Goal: Task Accomplishment & Management: Manage account settings

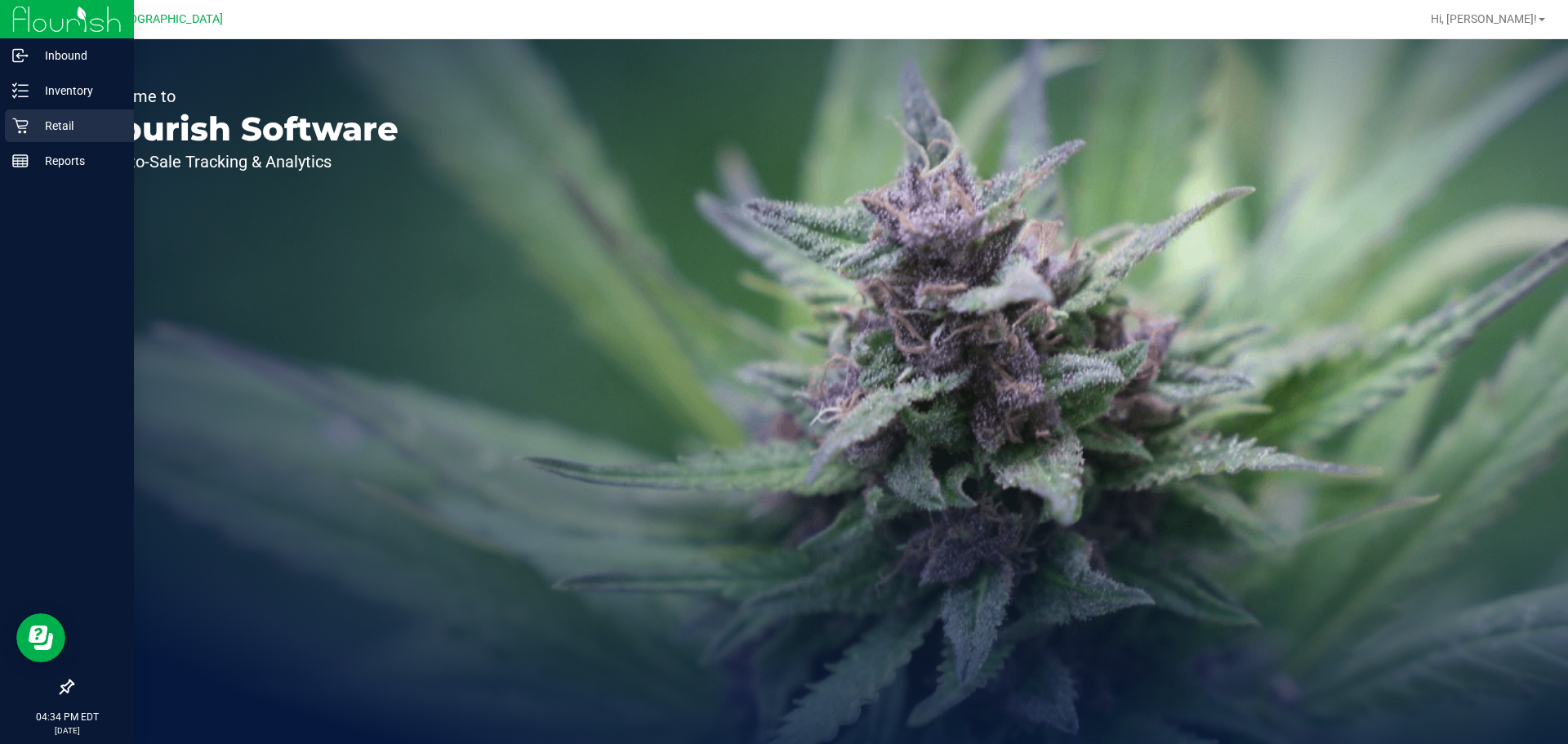
click at [26, 121] on icon at bounding box center [20, 126] width 17 height 17
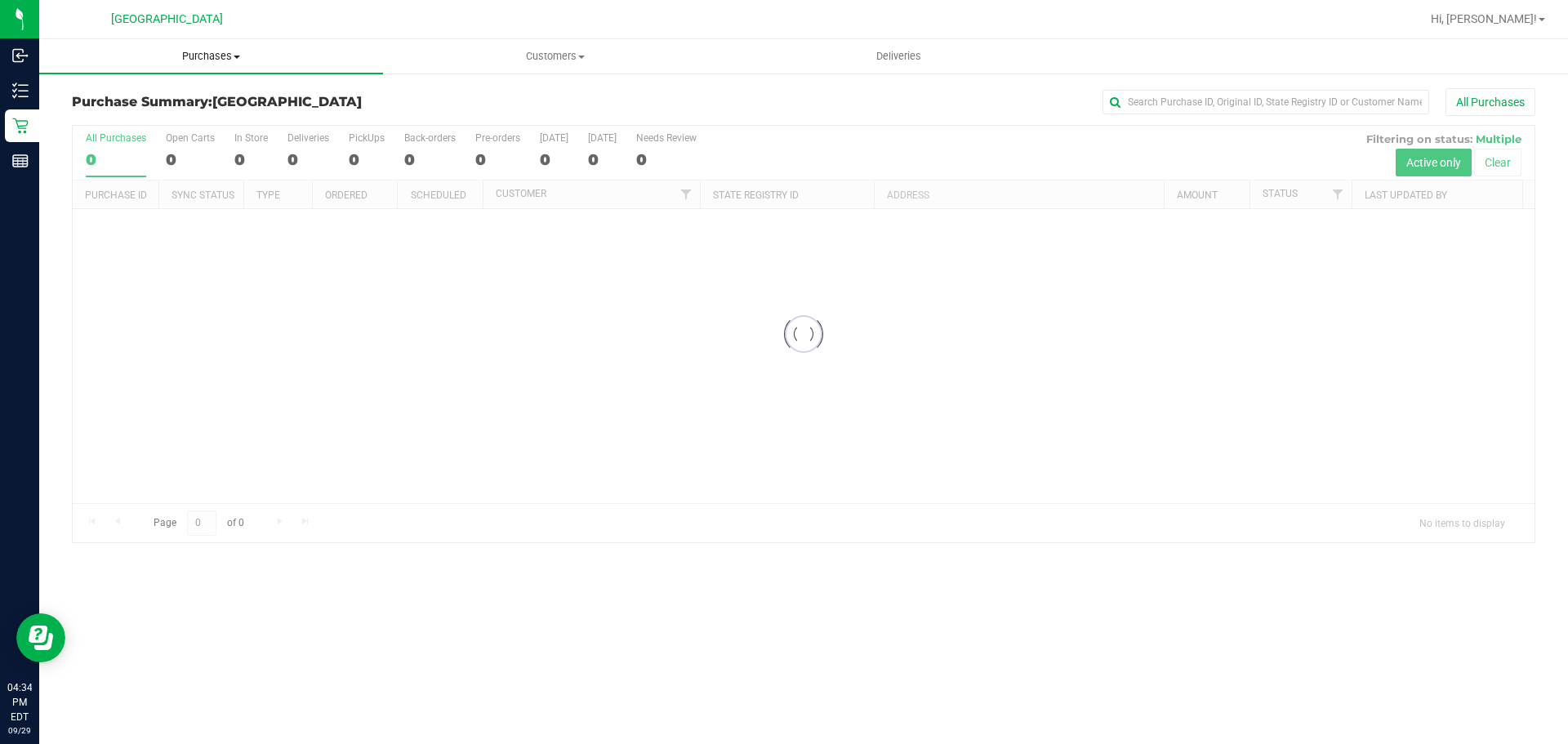
click at [200, 55] on span "Purchases" at bounding box center [211, 56] width 344 height 15
click at [167, 110] on li "Fulfillment" at bounding box center [211, 119] width 344 height 19
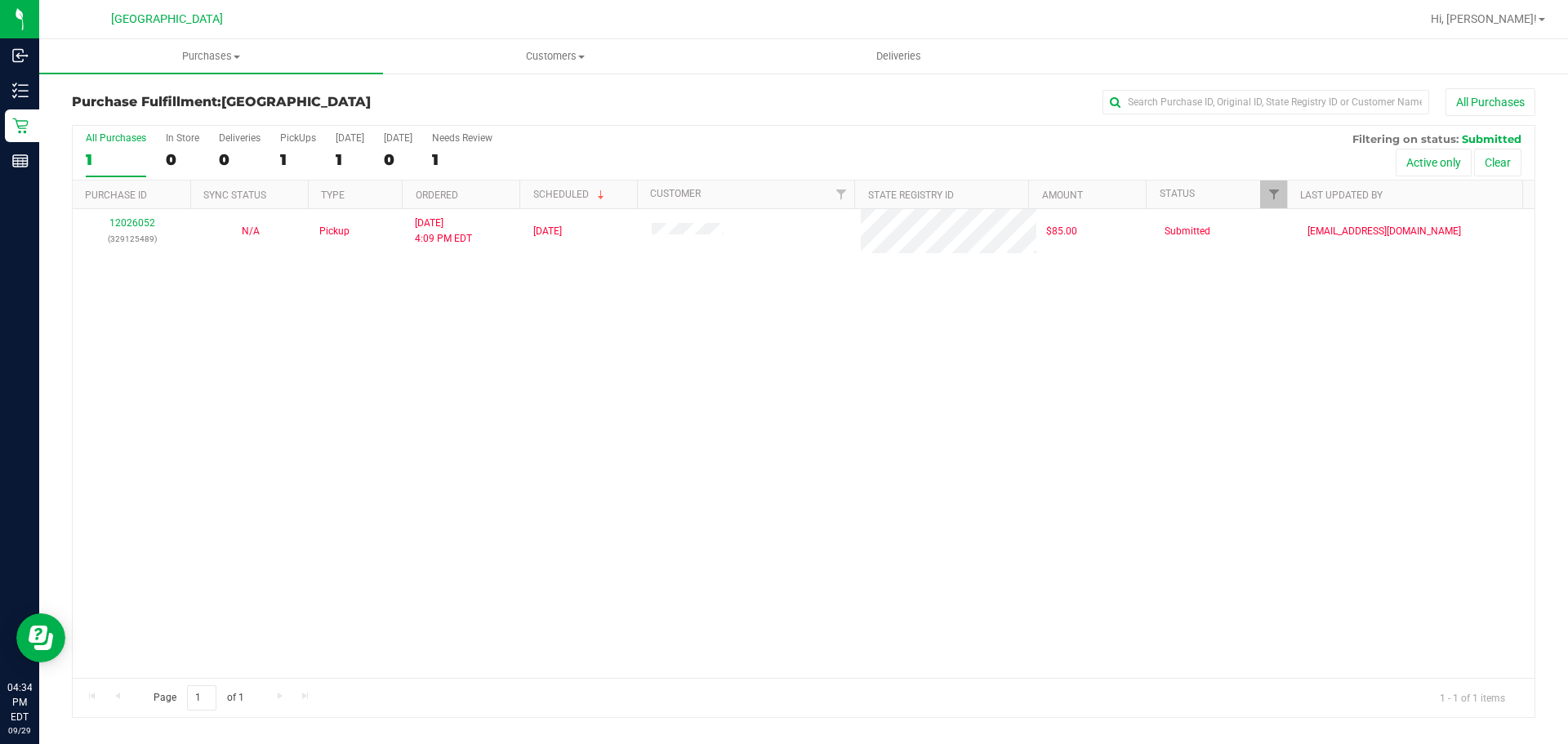
click at [185, 37] on nav "[GEOGRAPHIC_DATA] Hi, [PERSON_NAME]!" at bounding box center [803, 19] width 1528 height 40
click at [190, 62] on span "Purchases" at bounding box center [211, 56] width 344 height 15
click at [159, 123] on li "Fulfillment" at bounding box center [211, 119] width 344 height 19
click at [215, 57] on span "Purchases" at bounding box center [211, 56] width 344 height 15
click at [184, 121] on li "Fulfillment" at bounding box center [211, 119] width 344 height 19
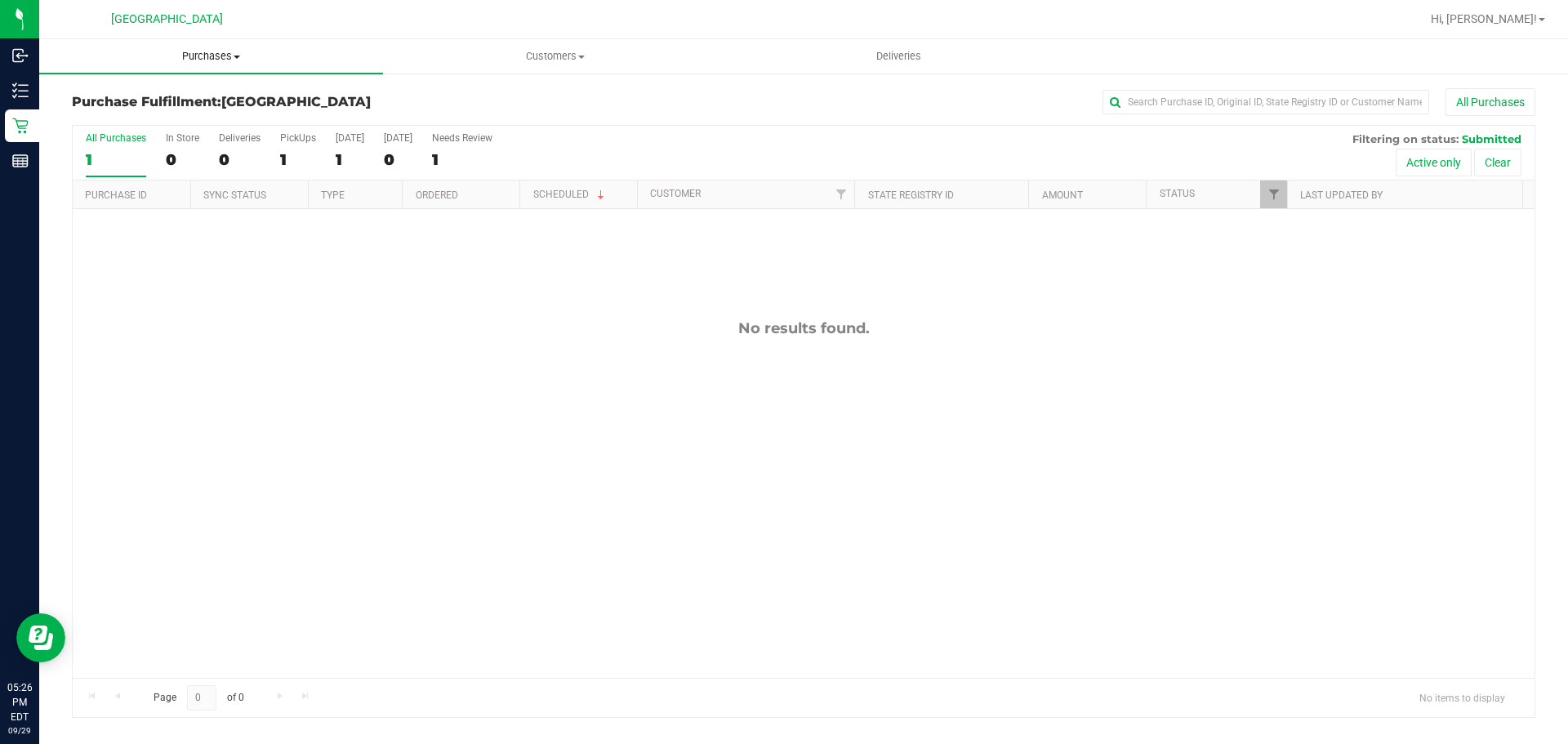
click at [210, 46] on uib-tab-heading "Purchases Summary of purchases Fulfillment All purchases" at bounding box center [211, 56] width 344 height 34
click at [213, 66] on uib-tab-heading "Purchases Summary of purchases Fulfillment All purchases" at bounding box center [211, 56] width 344 height 34
click at [206, 55] on span "Purchases" at bounding box center [211, 56] width 344 height 15
click at [197, 113] on li "Fulfillment" at bounding box center [211, 119] width 344 height 19
click at [236, 76] on div "Purchase Fulfillment: [GEOGRAPHIC_DATA] All Purchases All Purchases 0 In Store …" at bounding box center [803, 404] width 1528 height 663
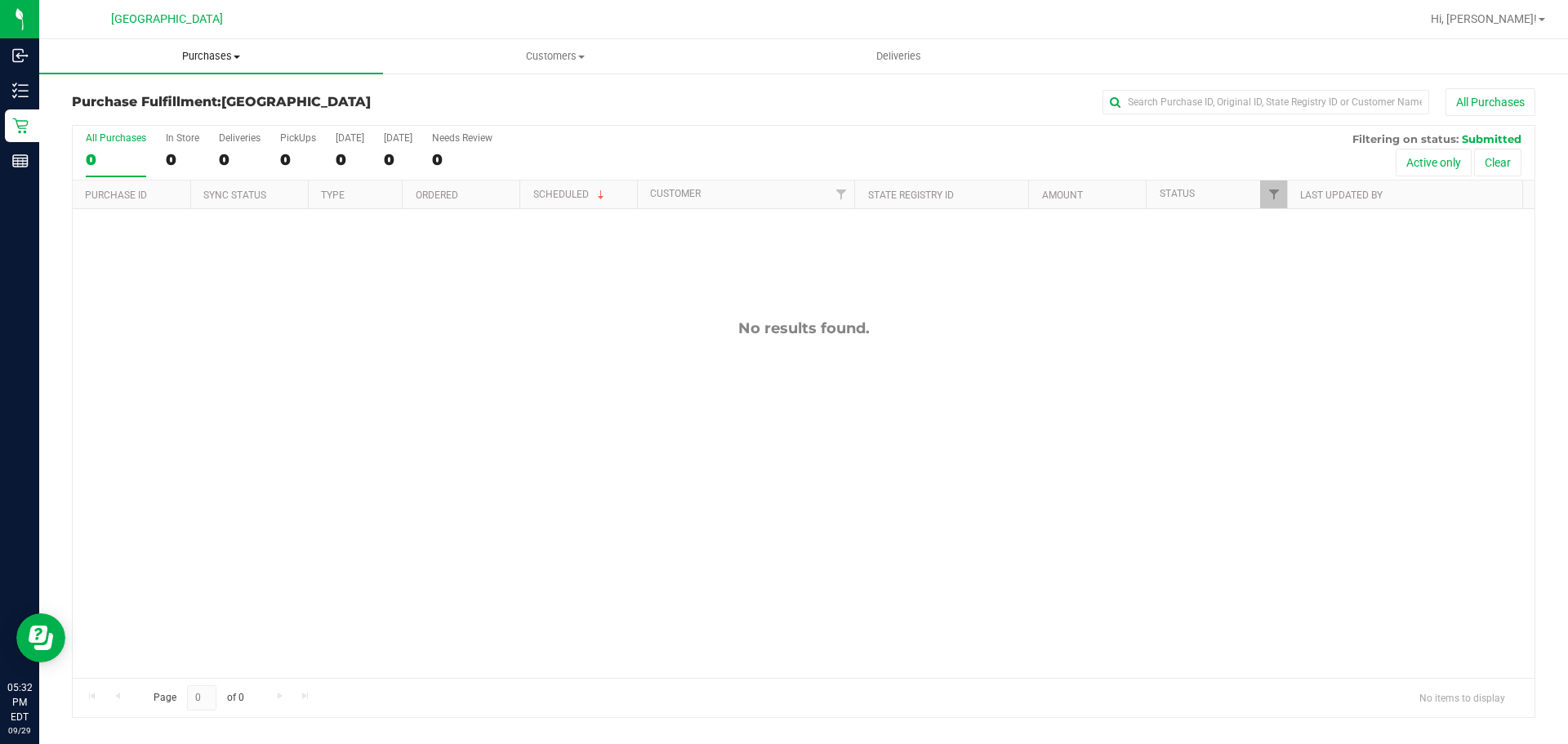
click at [243, 54] on span "Purchases" at bounding box center [211, 56] width 344 height 15
click at [254, 107] on li "Summary of purchases" at bounding box center [211, 98] width 344 height 19
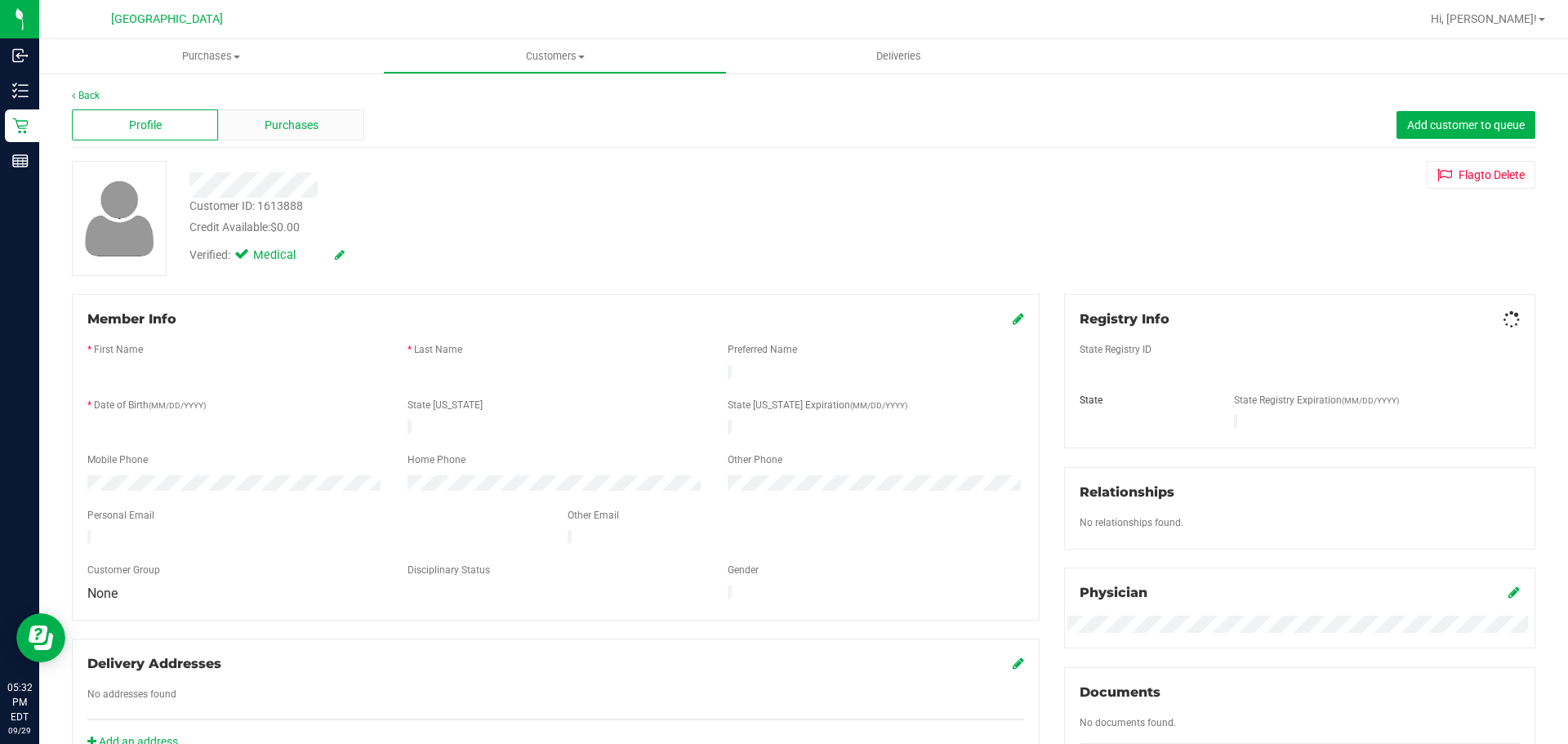
click at [305, 119] on span "Purchases" at bounding box center [291, 126] width 54 height 18
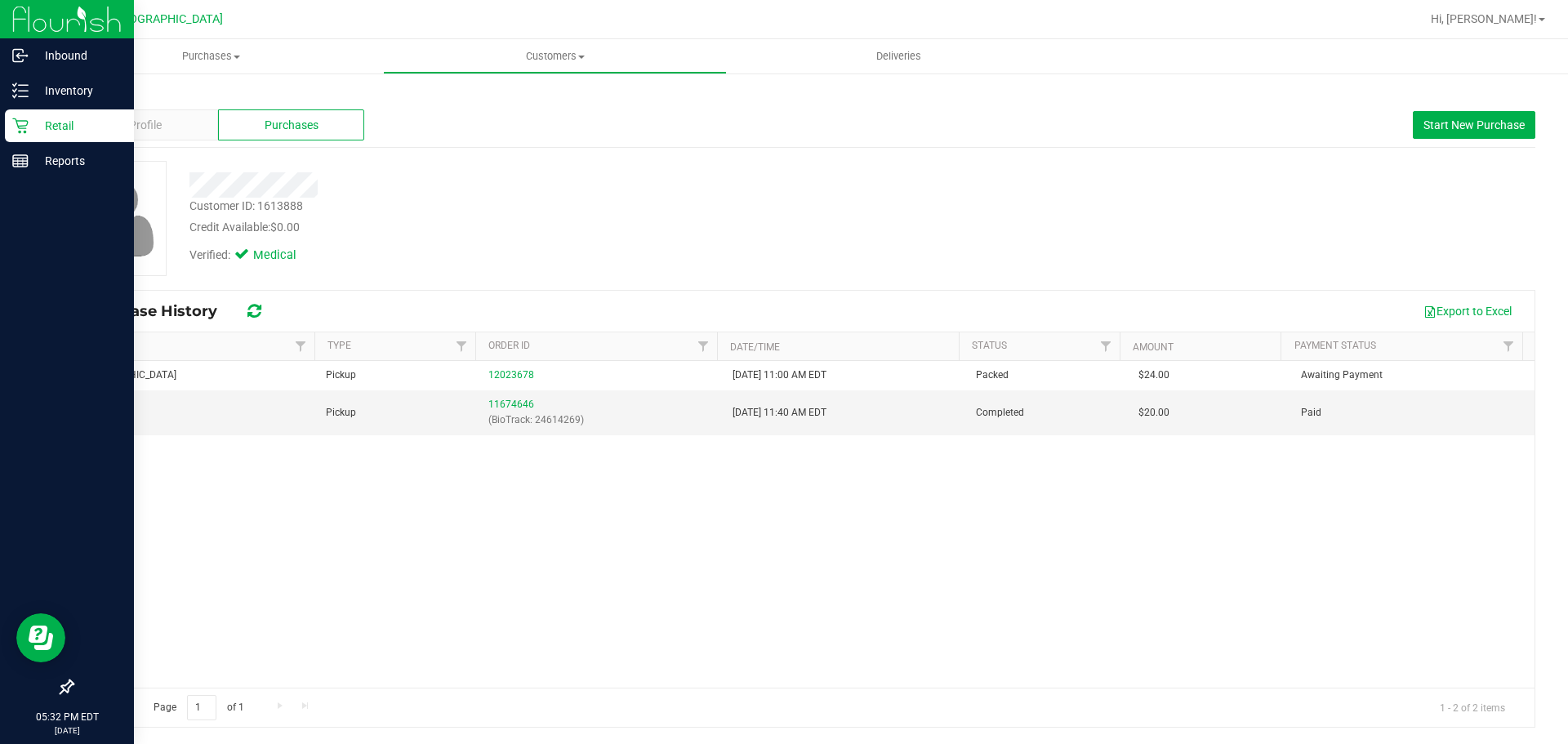
click at [79, 123] on p "Retail" at bounding box center [77, 126] width 98 height 19
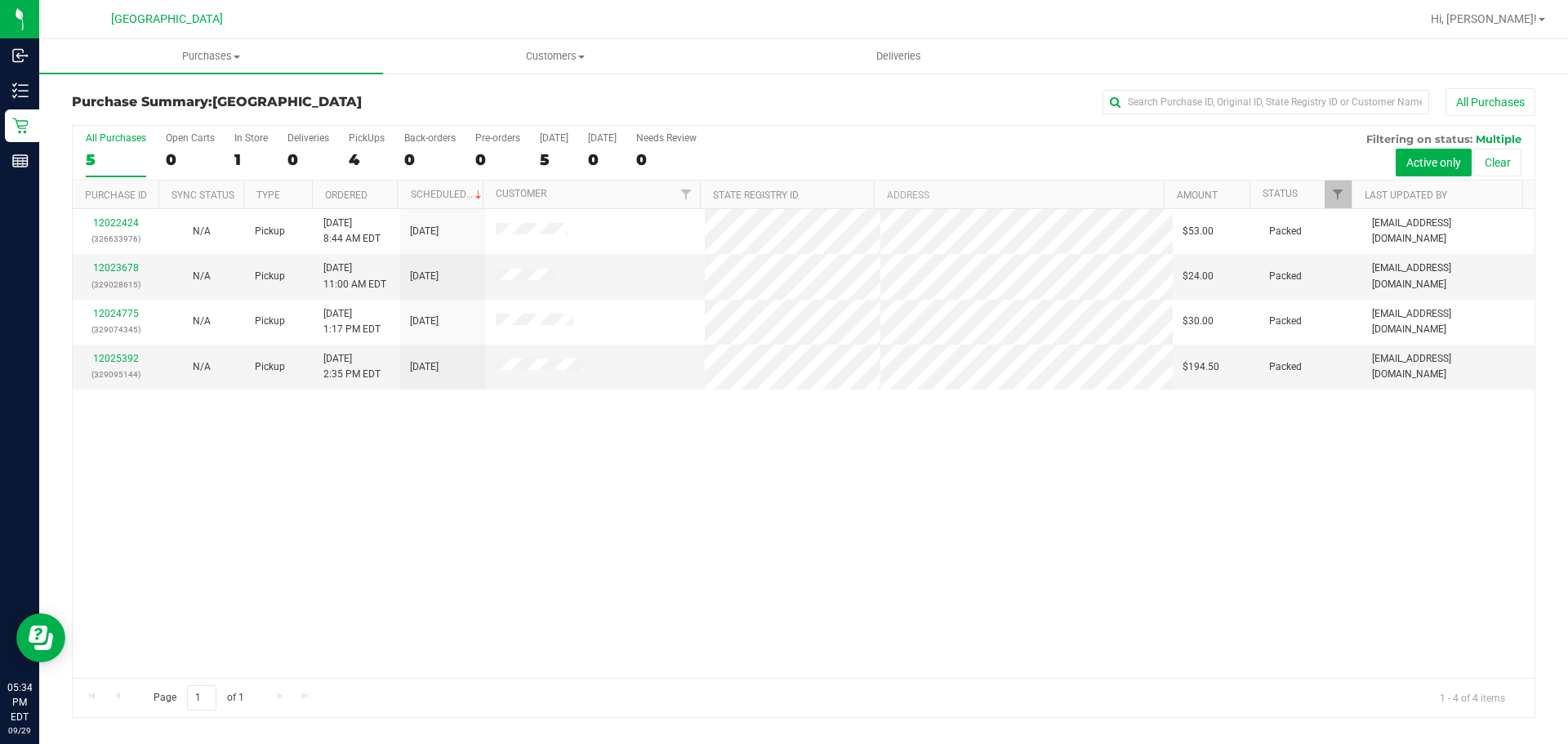
drag, startPoint x: 645, startPoint y: 485, endPoint x: 622, endPoint y: 427, distance: 62.4
click at [645, 485] on div "12022424 (326633976) N/A Pickup [DATE] 8:44 AM EDT 9/29/2025 $53.00 Packed [EMA…" at bounding box center [803, 443] width 1462 height 469
click at [1128, 463] on div "12022424 (326633976) N/A Pickup [DATE] 8:44 AM EDT 9/29/2025 $53.00 Packed [EMA…" at bounding box center [803, 443] width 1462 height 469
click at [255, 63] on span "Purchases" at bounding box center [211, 56] width 344 height 15
click at [277, 98] on li "Summary of purchases" at bounding box center [211, 98] width 344 height 19
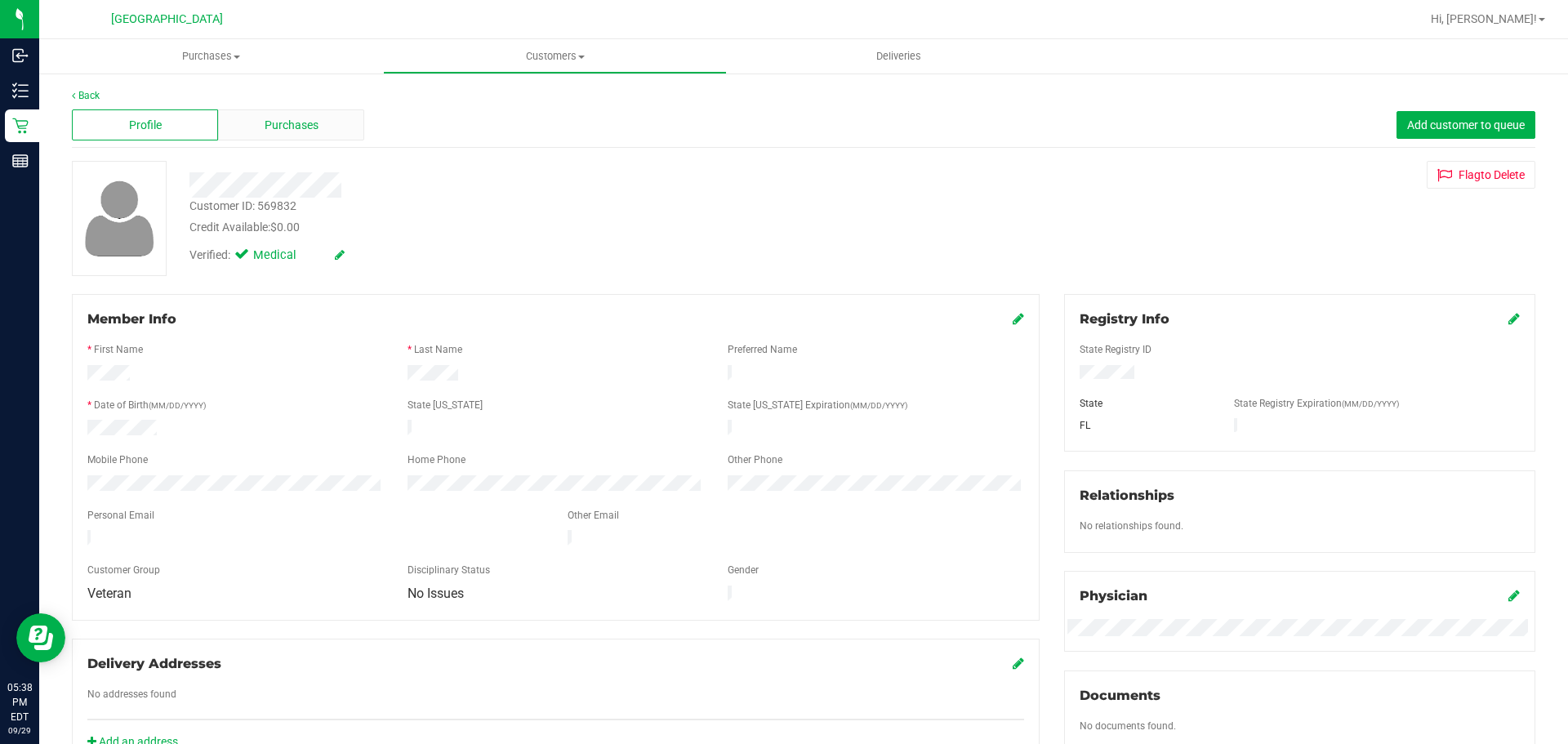
click at [318, 122] on div "Purchases" at bounding box center [291, 125] width 146 height 31
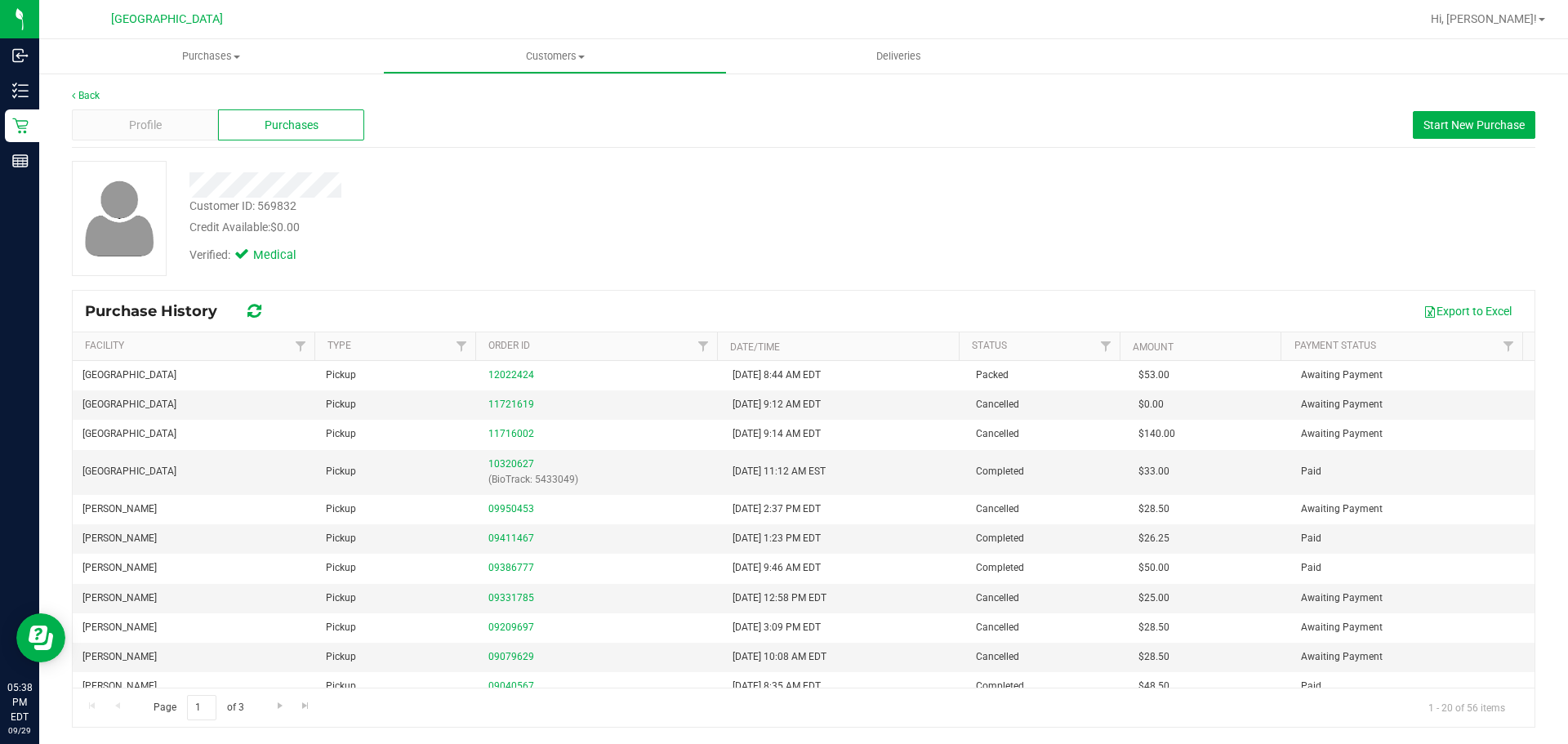
click at [537, 220] on div "Credit Available: $0.00" at bounding box center [549, 228] width 720 height 18
click at [974, 113] on div "Profile Purchases Start New Purchase" at bounding box center [803, 125] width 1463 height 45
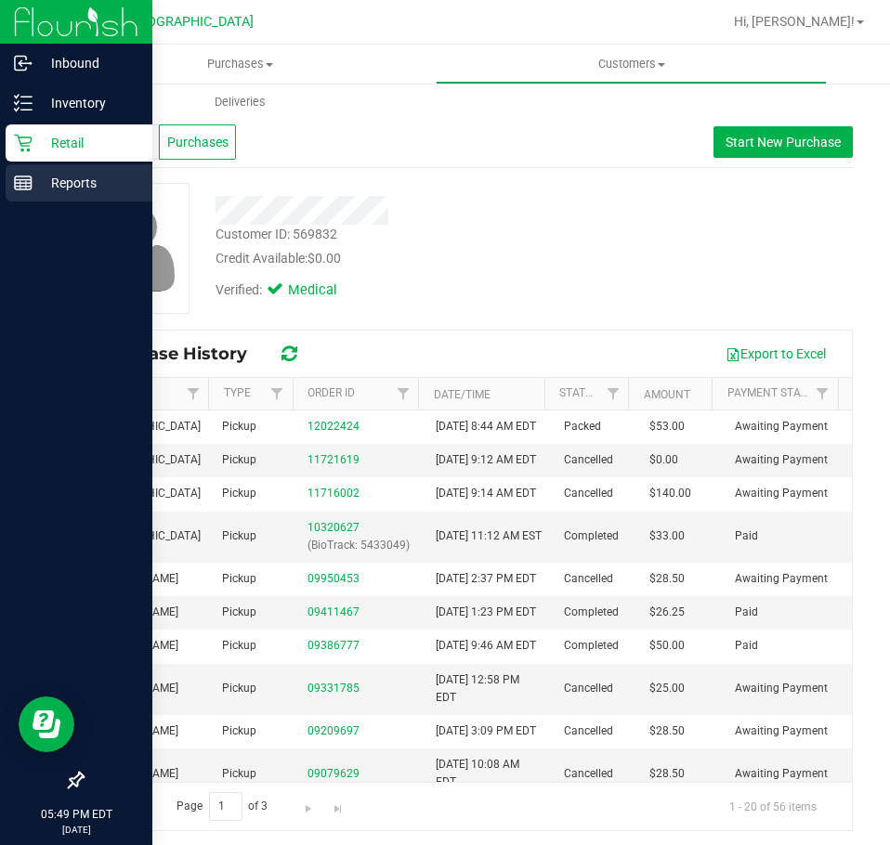
click at [82, 183] on p "Reports" at bounding box center [88, 183] width 111 height 22
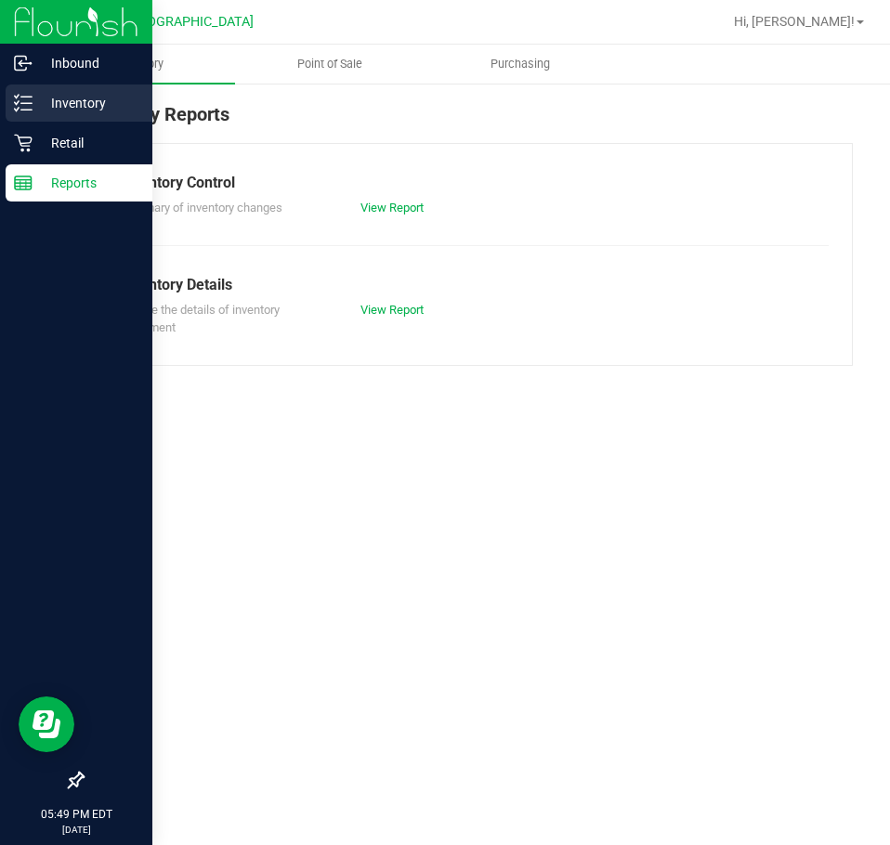
click at [38, 106] on p "Inventory" at bounding box center [88, 103] width 111 height 22
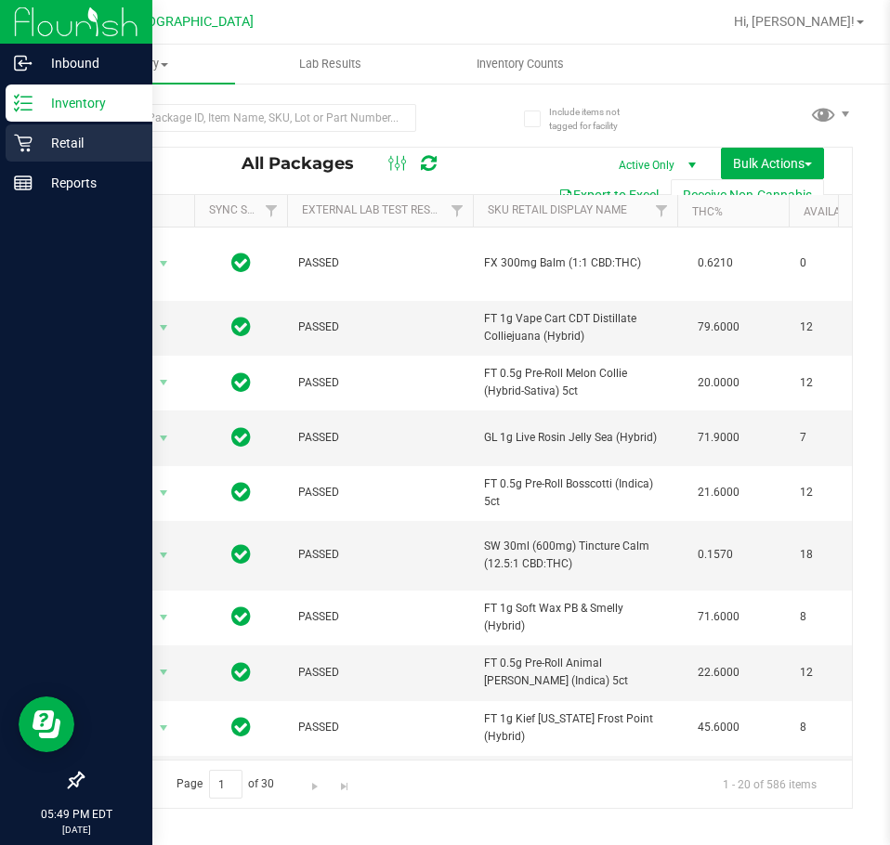
click at [13, 163] on link "Retail" at bounding box center [76, 145] width 152 height 40
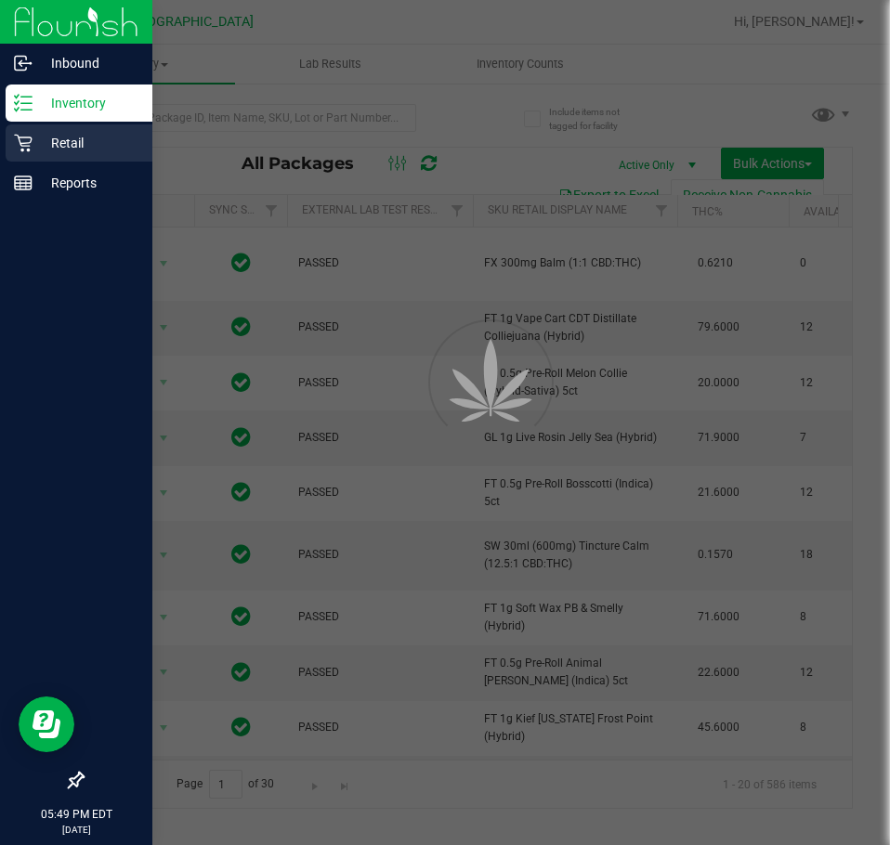
click at [29, 141] on icon at bounding box center [23, 143] width 19 height 19
